Goal: Task Accomplishment & Management: Use online tool/utility

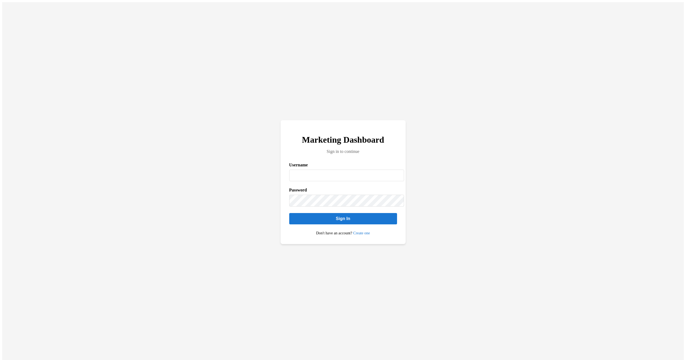
click at [362, 245] on div "Marketing Dashboard Sign in to continue Username Password Sign In Don't have an…" at bounding box center [343, 182] width 682 height 360
